Goal: Task Accomplishment & Management: Manage account settings

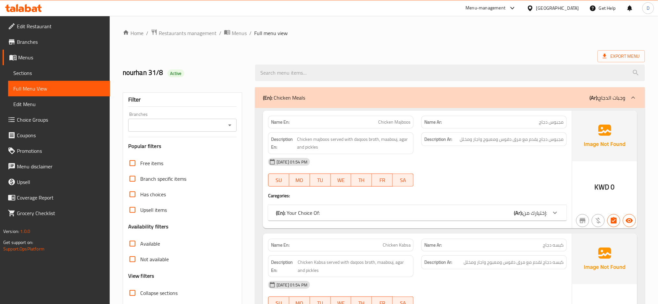
click at [473, 176] on div "[DATE] 01:54 PM SU MO TU WE TH FR SA" at bounding box center [417, 172] width 306 height 36
click at [613, 53] on span "Export Menu" at bounding box center [621, 56] width 37 height 8
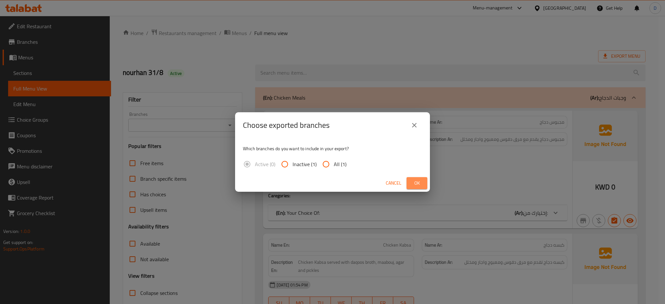
click at [422, 180] on span "Ok" at bounding box center [417, 183] width 10 height 8
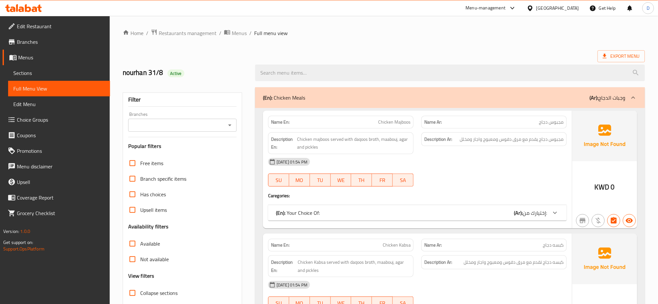
click at [566, 8] on div "Kuwait" at bounding box center [557, 8] width 43 height 7
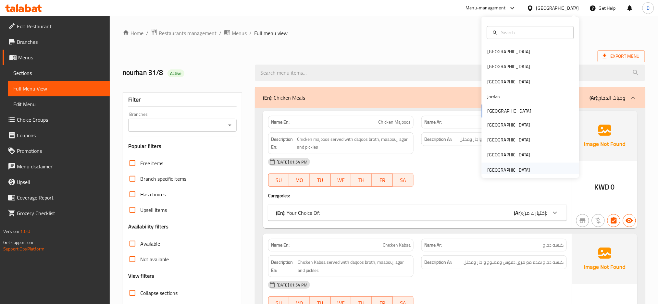
click at [526, 170] on div "[GEOGRAPHIC_DATA]" at bounding box center [508, 170] width 53 height 15
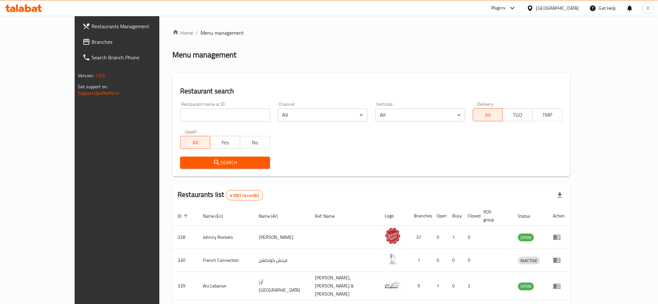
click at [500, 6] on div "Plugins" at bounding box center [498, 8] width 14 height 8
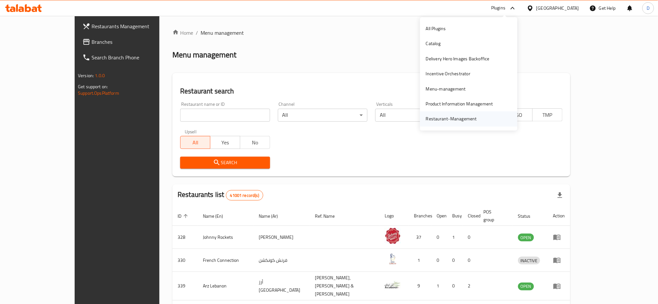
click at [442, 119] on div "Restaurant-Management" at bounding box center [451, 119] width 51 height 7
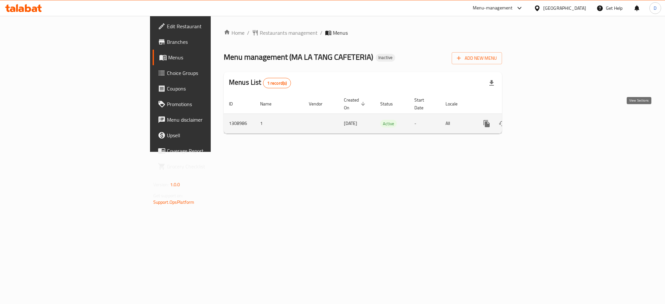
click at [537, 120] on icon "enhanced table" at bounding box center [533, 124] width 8 height 8
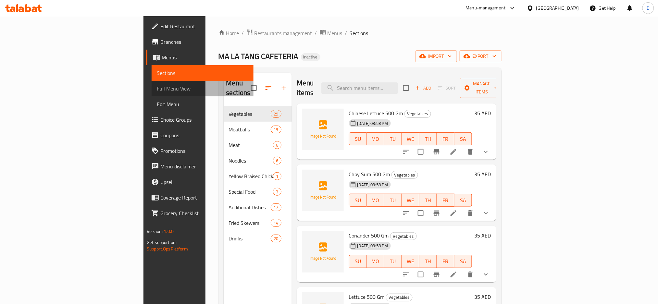
click at [157, 92] on span "Full Menu View" at bounding box center [203, 89] width 92 height 8
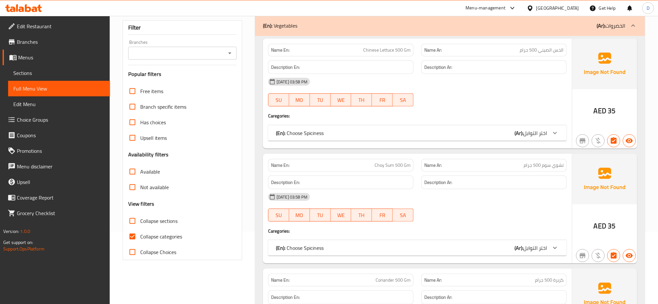
scroll to position [73, 0]
click at [174, 237] on span "Collapse categories" at bounding box center [161, 236] width 42 height 8
click at [140, 237] on input "Collapse categories" at bounding box center [133, 236] width 16 height 16
checkbox input "false"
click at [171, 218] on span "Collapse sections" at bounding box center [158, 221] width 37 height 8
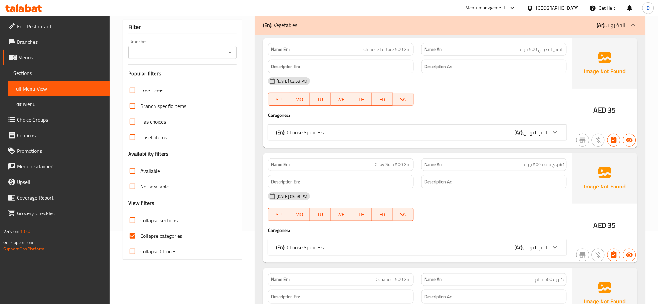
click at [140, 218] on input "Collapse sections" at bounding box center [133, 221] width 16 height 16
checkbox input "true"
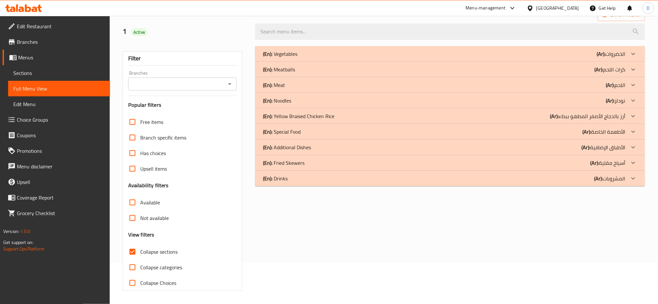
scroll to position [42, 0]
click at [530, 53] on div "(En): Vegetables (Ar): الخضروات" at bounding box center [444, 54] width 363 height 8
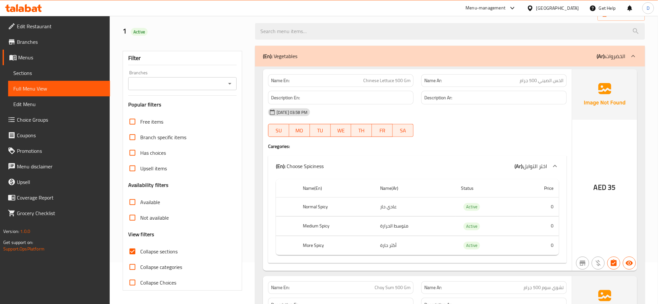
click at [459, 106] on div "[DATE] 03:58 PM" at bounding box center [417, 113] width 306 height 16
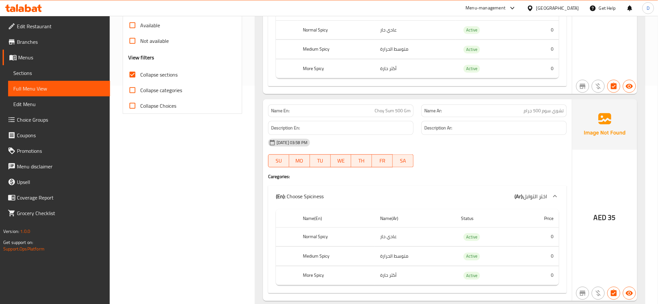
click at [516, 157] on div "[DATE] 03:58 PM SU MO TU WE TH FR SA" at bounding box center [417, 153] width 306 height 36
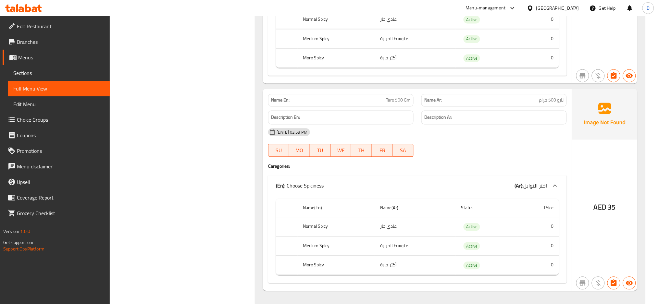
scroll to position [5975, 0]
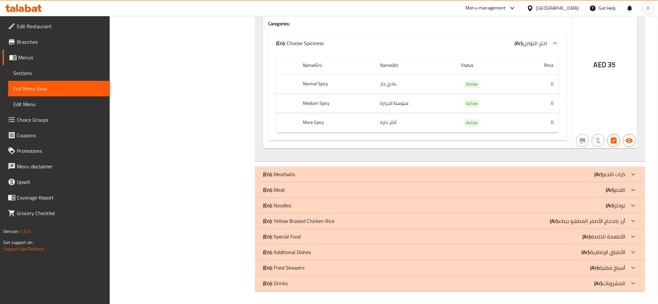
click at [461, 195] on div "(En): Meat (Ar): اللحم" at bounding box center [450, 190] width 390 height 16
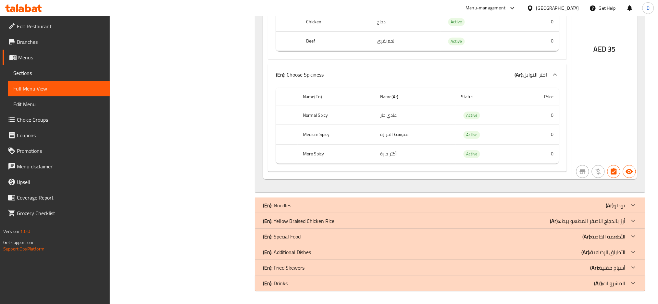
scroll to position [7339, 0]
click at [462, 200] on div "(En): Noodles (Ar): نودلز" at bounding box center [450, 206] width 390 height 16
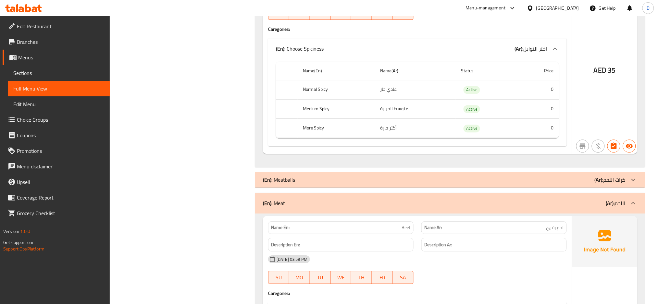
scroll to position [5958, 0]
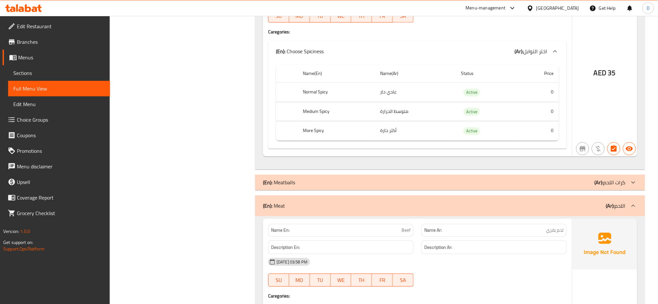
click at [465, 187] on div "(En): Meatballs (Ar): كرات اللحم" at bounding box center [450, 183] width 390 height 16
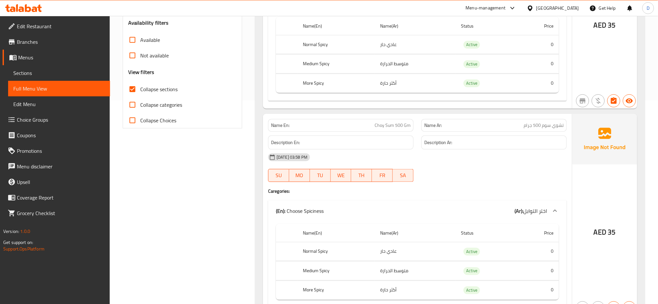
scroll to position [0, 0]
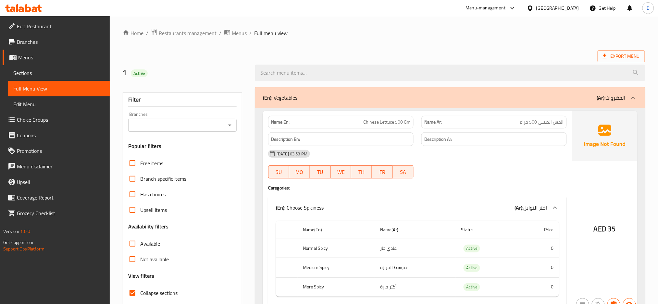
click at [445, 96] on div "(En): Vegetables (Ar): الخضروات" at bounding box center [444, 98] width 363 height 8
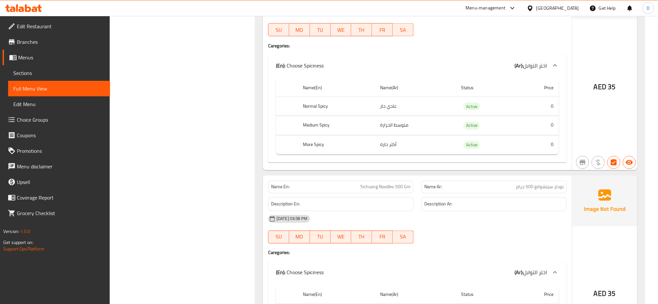
scroll to position [5717, 0]
